Goal: Find specific page/section: Find specific page/section

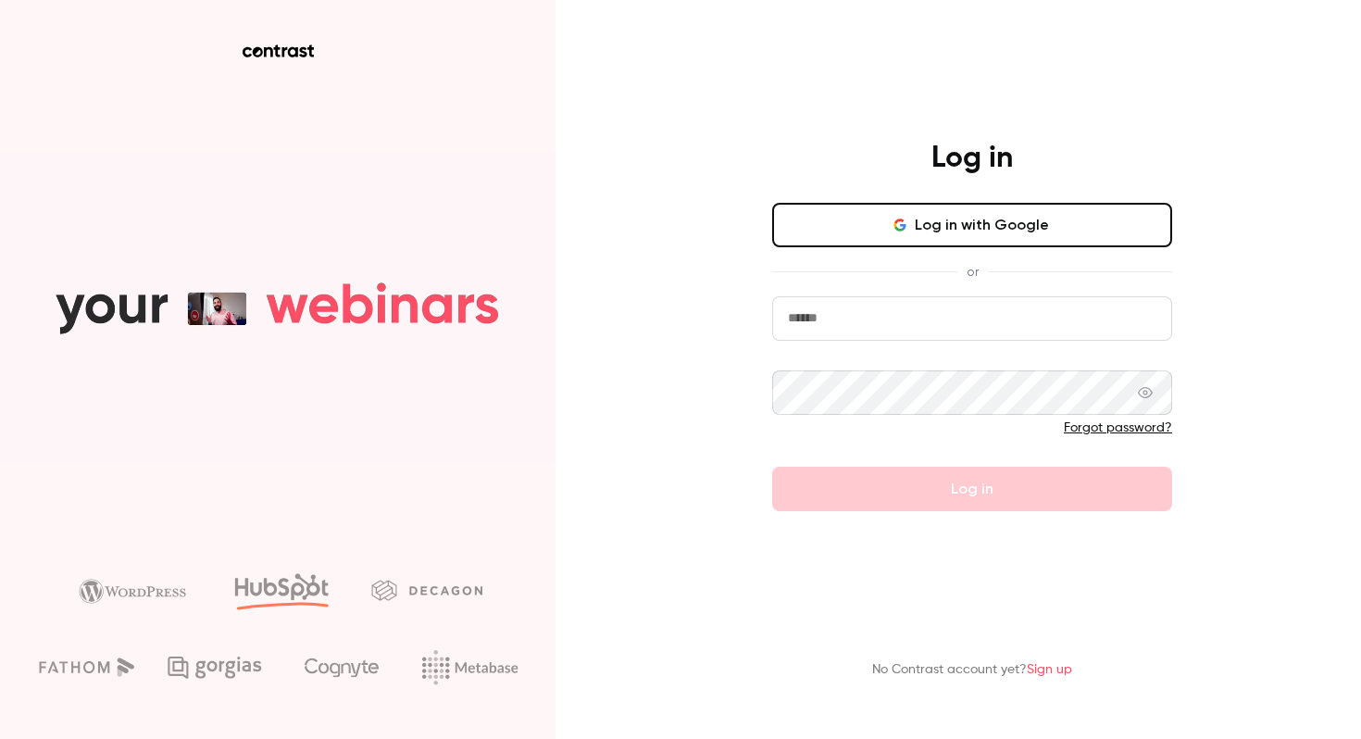
type input "**********"
click at [835, 296] on input "**********" at bounding box center [972, 318] width 400 height 44
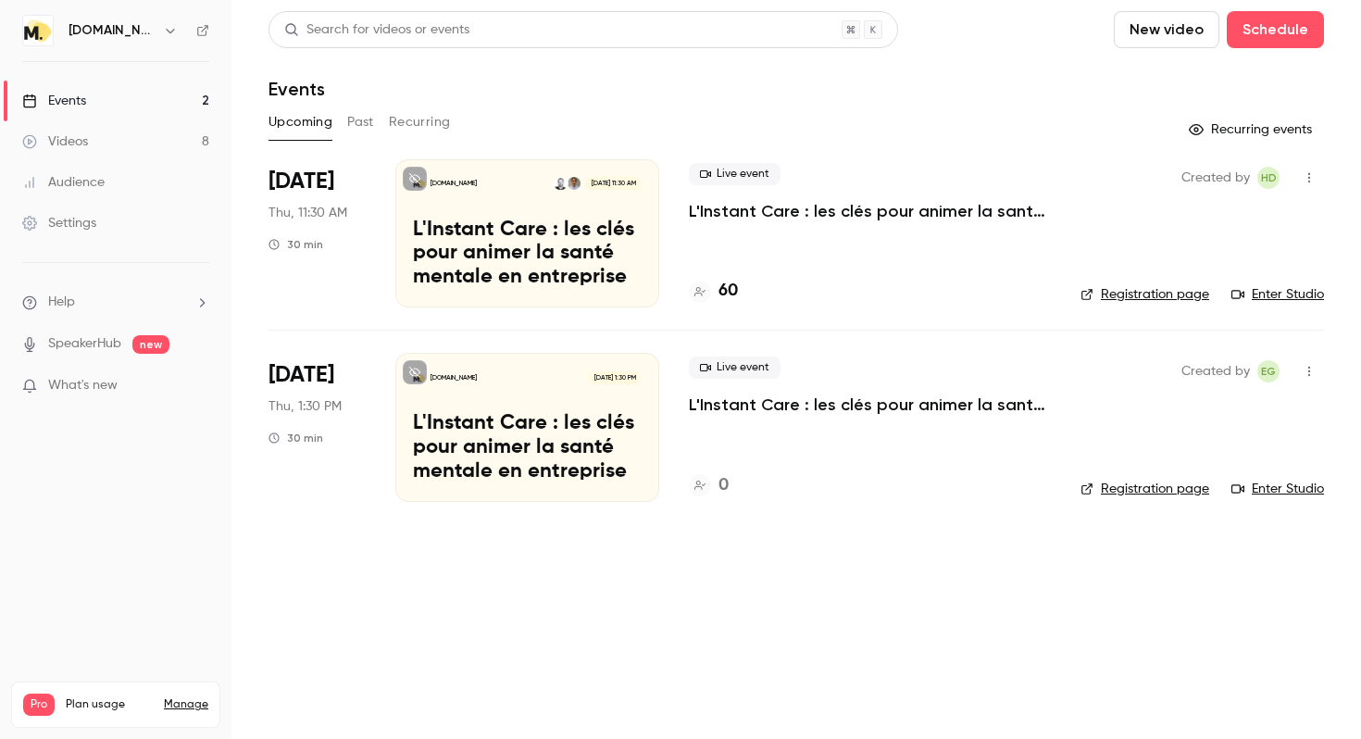
click at [1131, 288] on link "Registration page" at bounding box center [1144, 294] width 129 height 19
